Goal: Find specific page/section: Find specific page/section

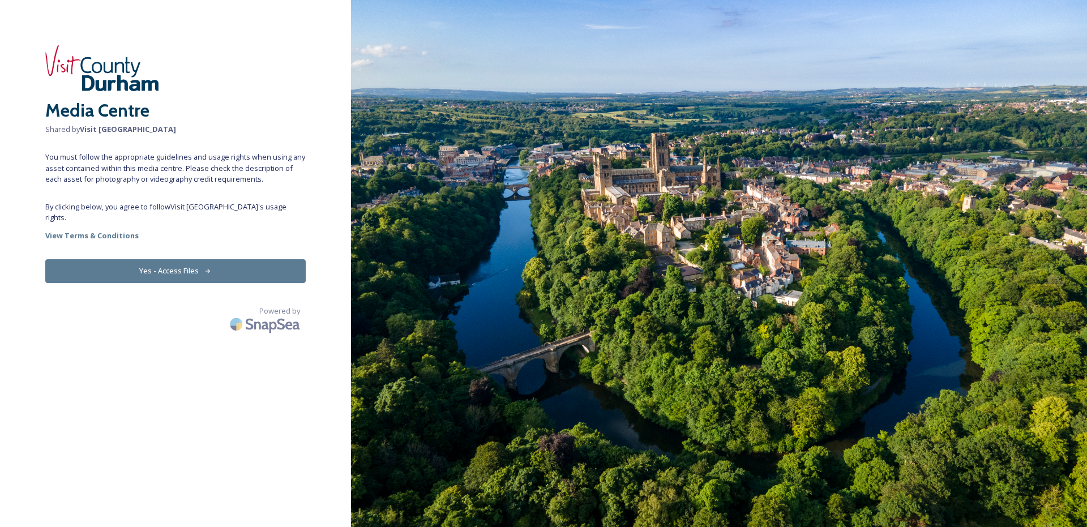
click at [260, 259] on button "Yes - Access Files" at bounding box center [175, 270] width 260 height 23
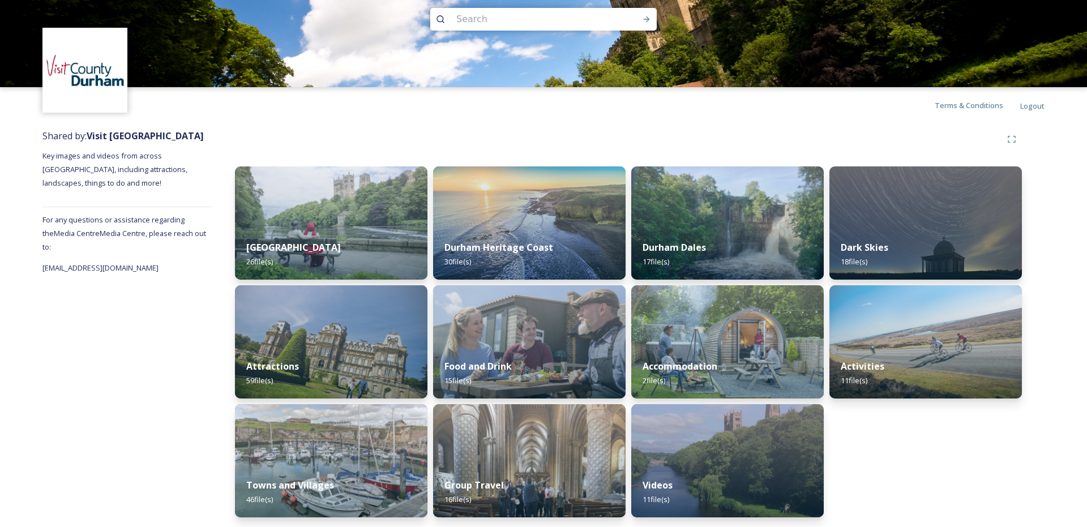
scroll to position [16, 0]
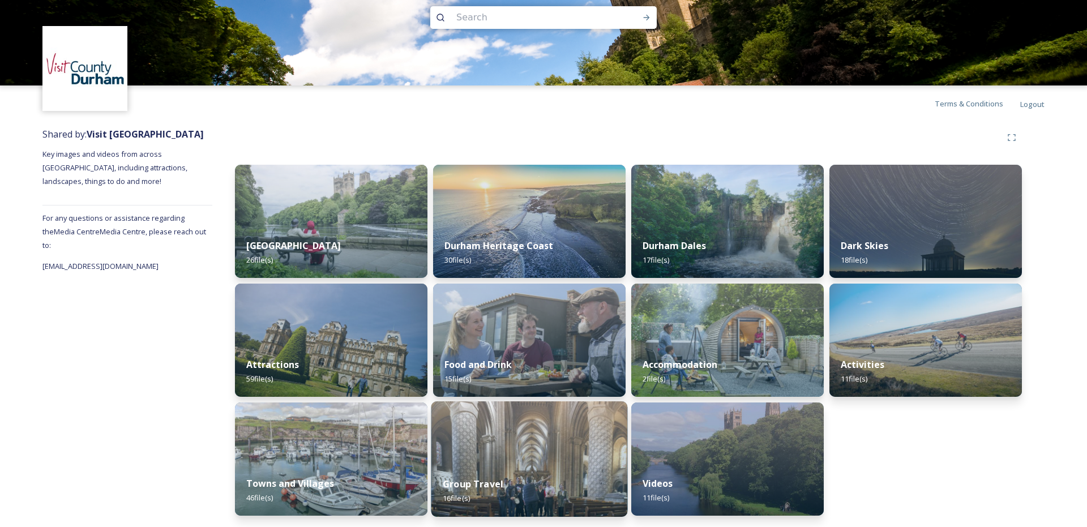
click at [505, 439] on img at bounding box center [529, 458] width 196 height 115
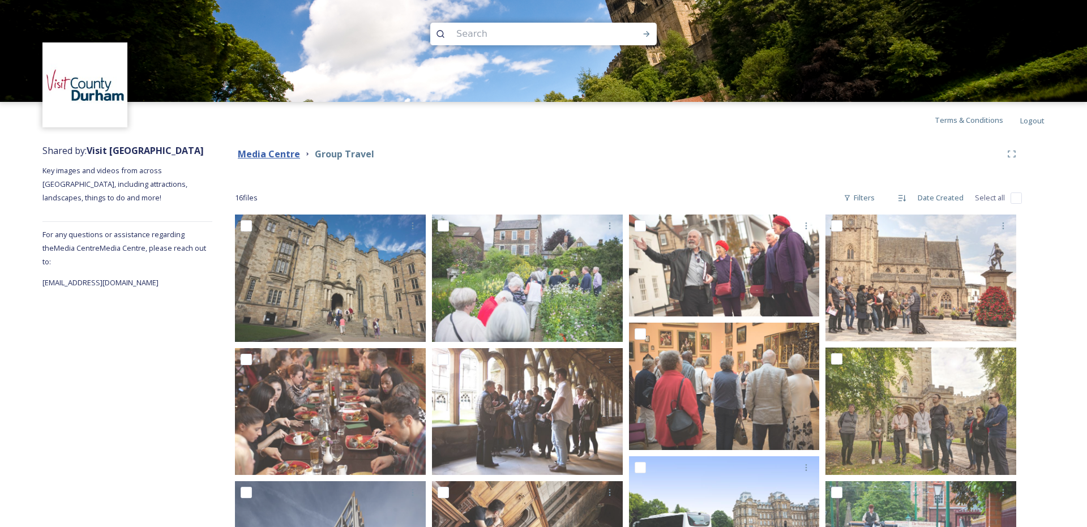
click at [263, 155] on strong "Media Centre" at bounding box center [269, 154] width 62 height 12
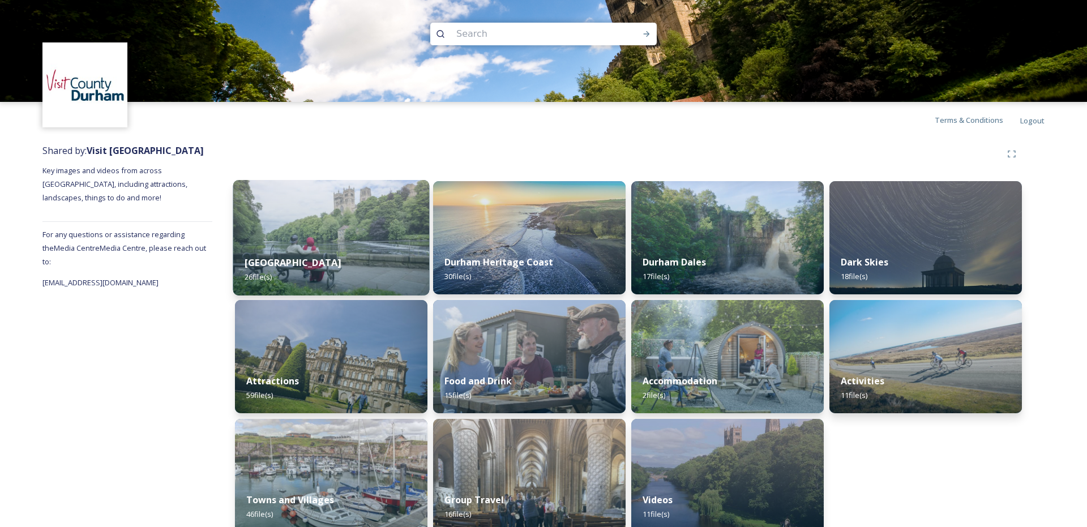
click at [361, 267] on div "Durham City 26 file(s)" at bounding box center [331, 270] width 196 height 52
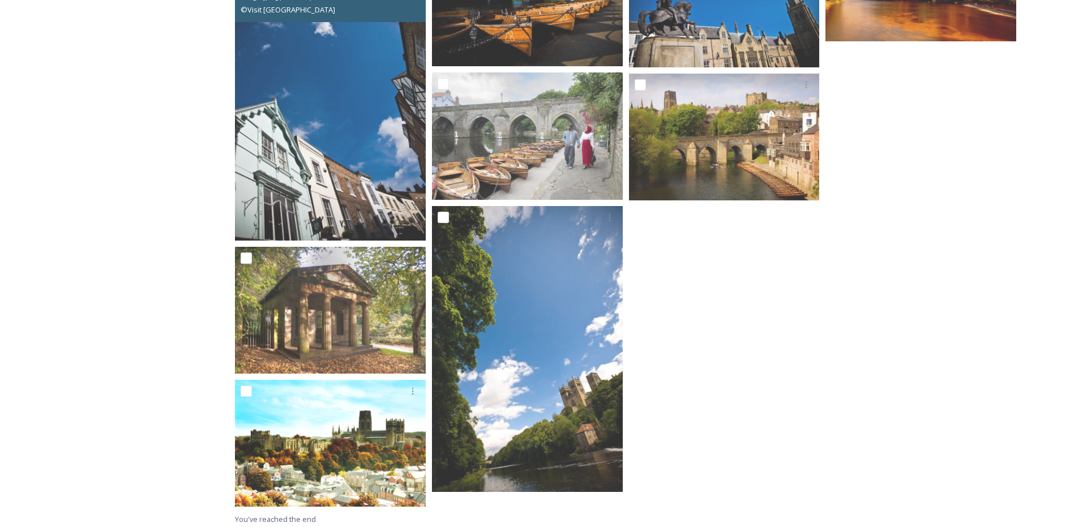
scroll to position [971, 0]
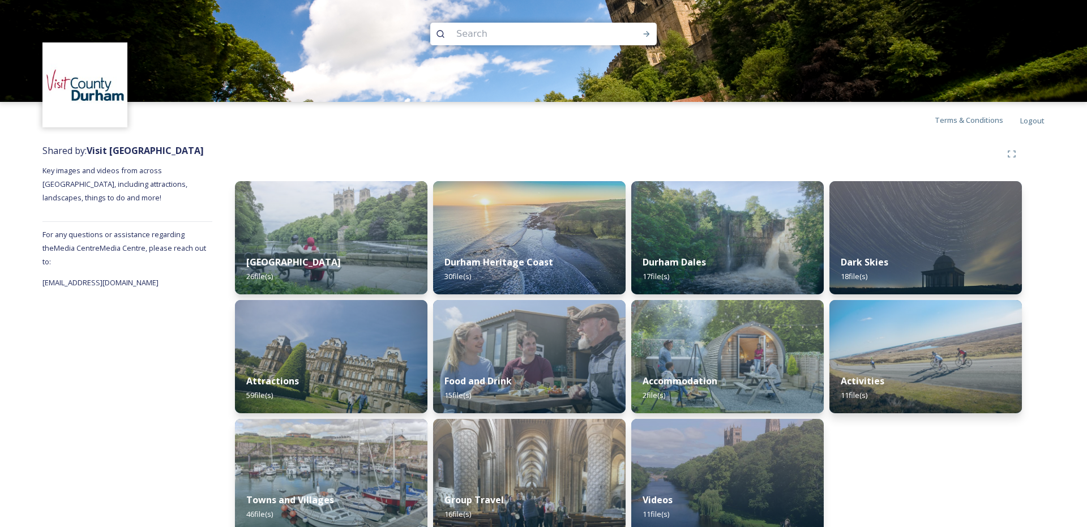
click at [482, 35] on input at bounding box center [528, 34] width 155 height 25
type input "lumiere"
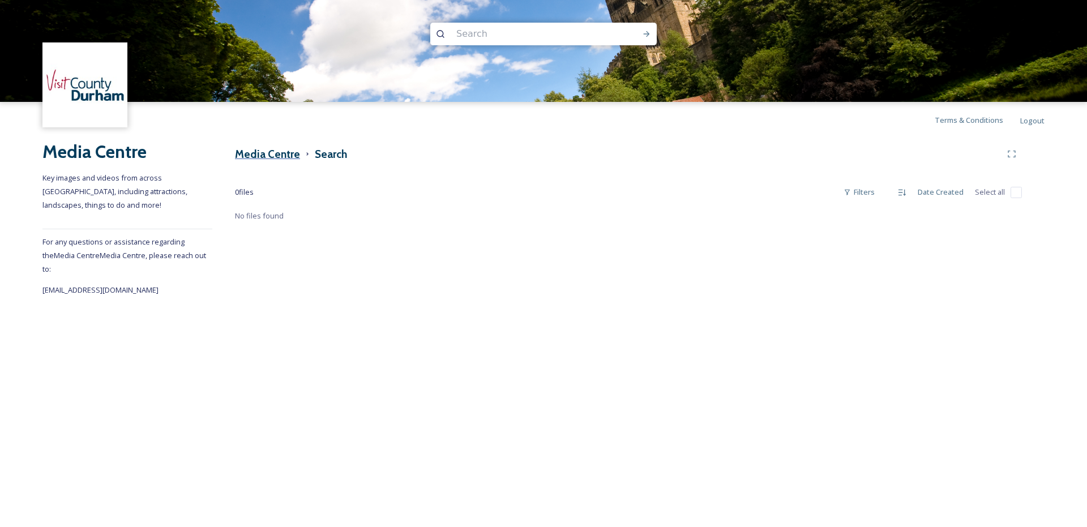
click at [243, 147] on h3 "Media Centre" at bounding box center [267, 154] width 65 height 16
click at [285, 151] on h3 "Media Centre" at bounding box center [267, 154] width 65 height 16
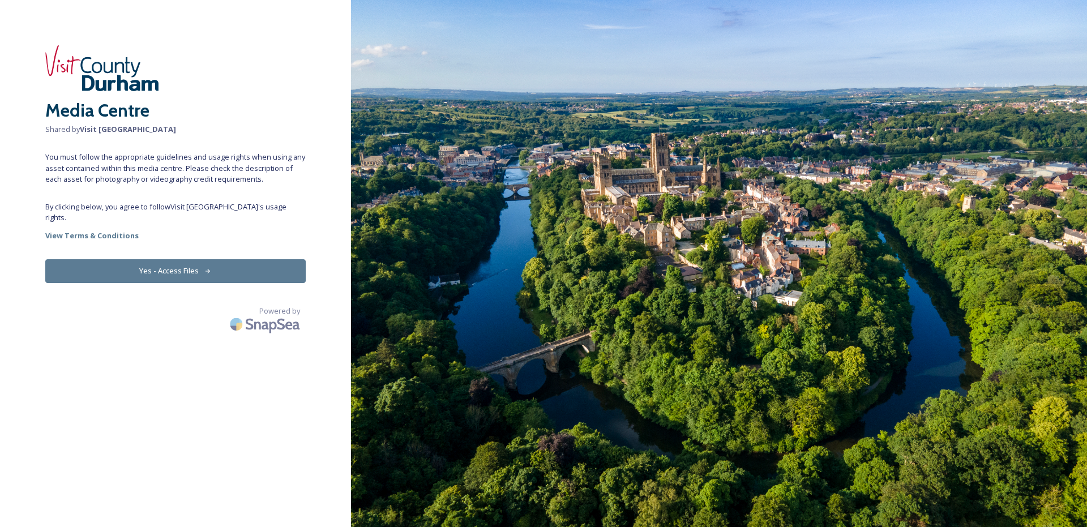
click at [279, 259] on button "Yes - Access Files" at bounding box center [175, 270] width 260 height 23
